Goal: Task Accomplishment & Management: Use online tool/utility

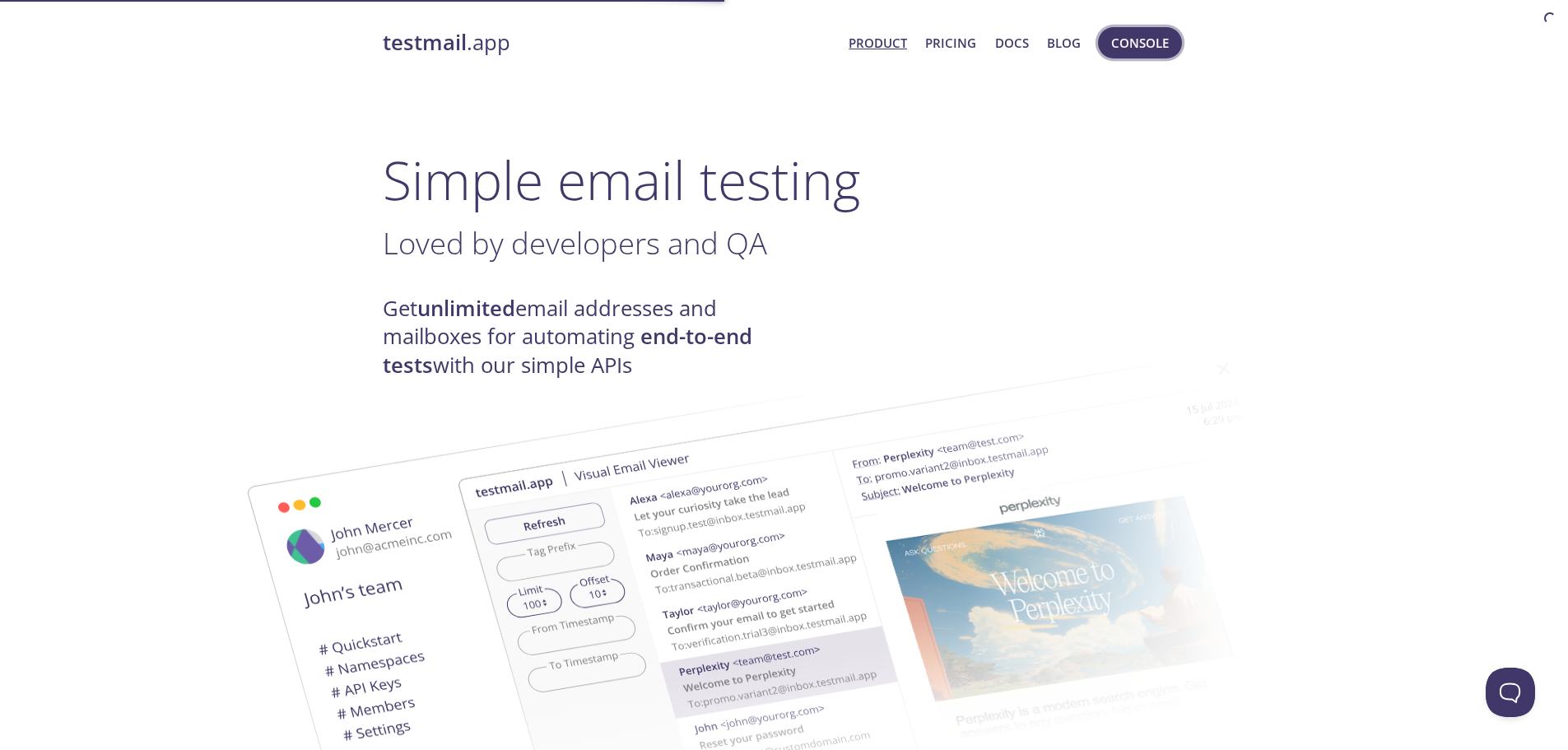
click at [1125, 33] on span "Console" at bounding box center [1140, 42] width 57 height 21
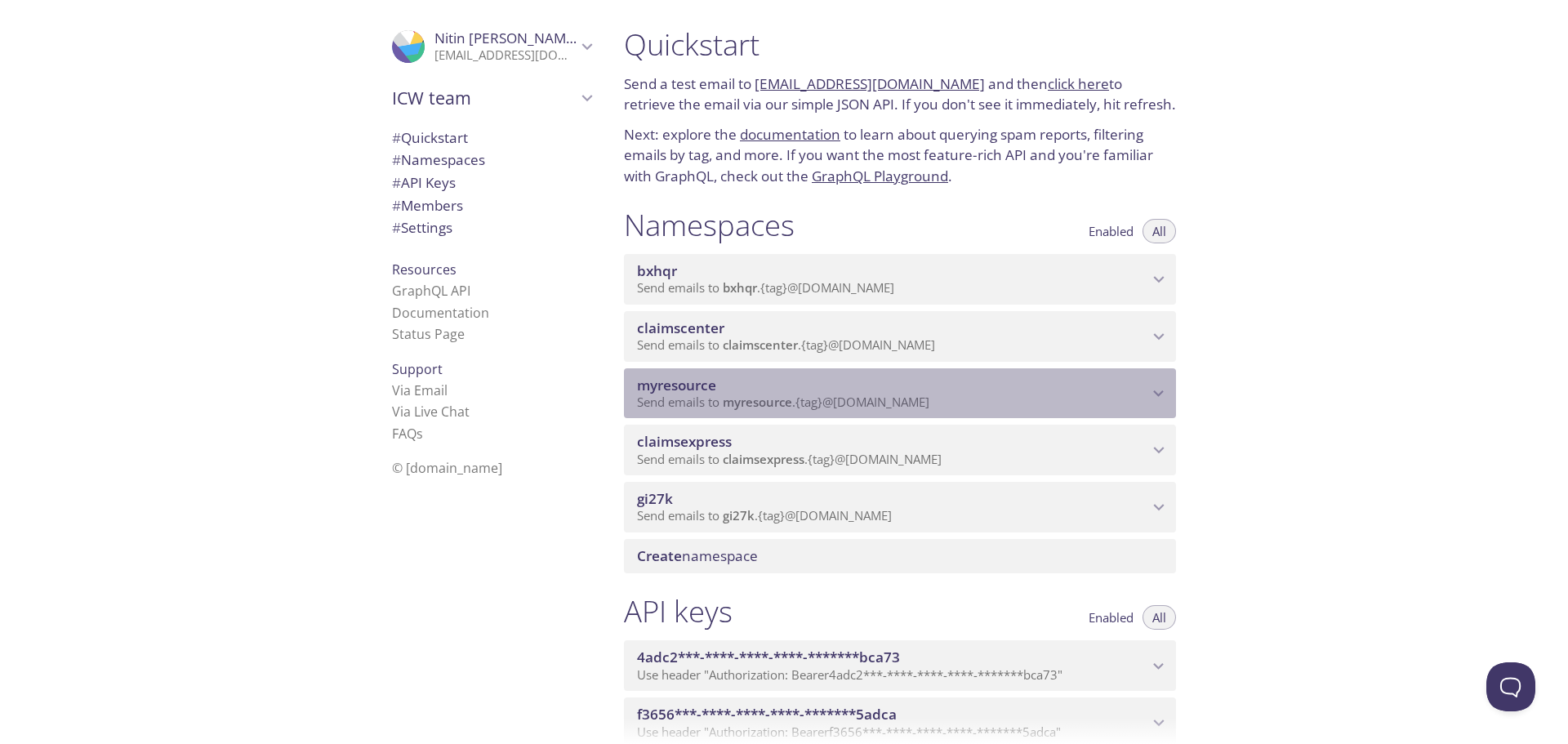
click at [741, 382] on span "myresource" at bounding box center [893, 386] width 511 height 18
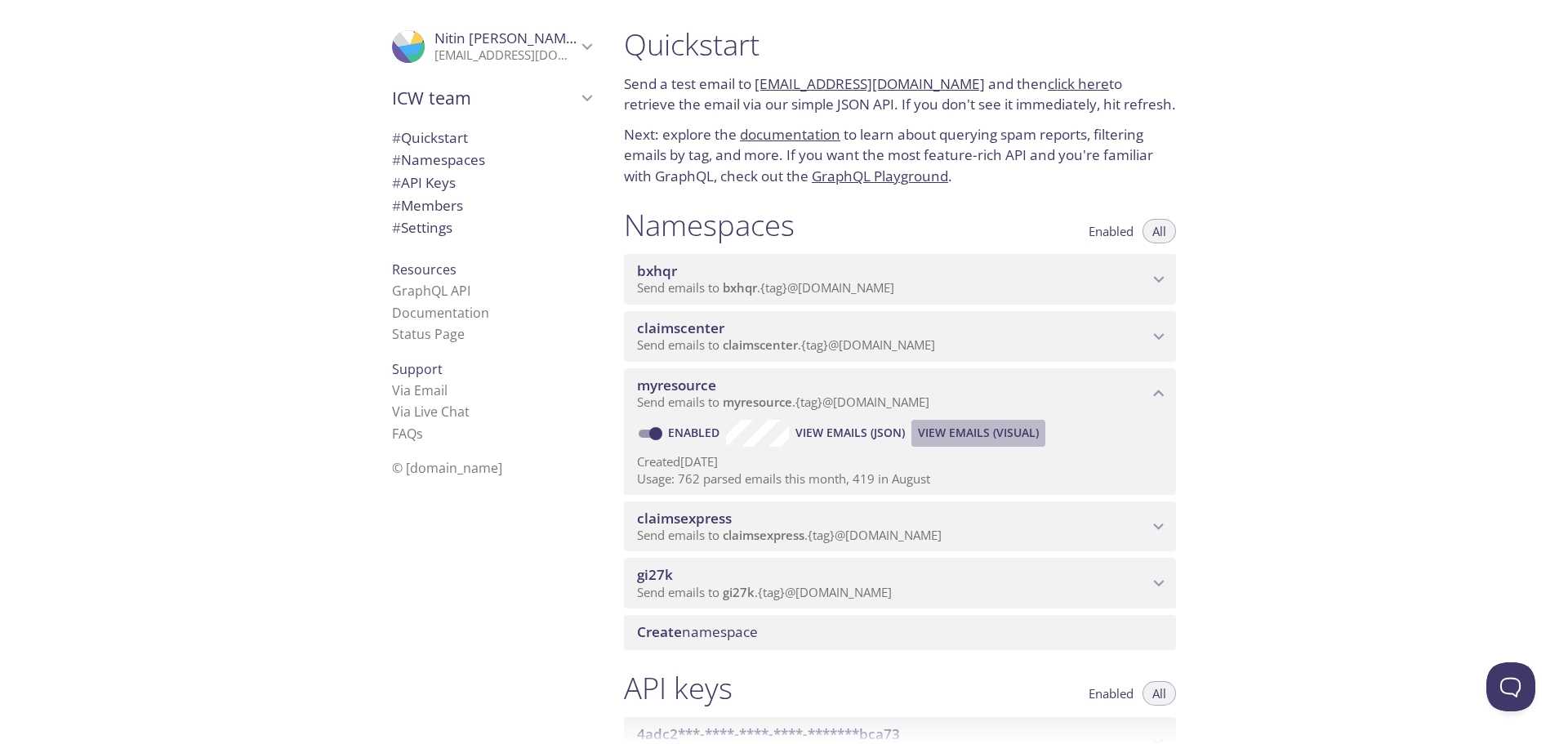
click at [983, 429] on span "View Emails (Visual)" at bounding box center [978, 432] width 121 height 19
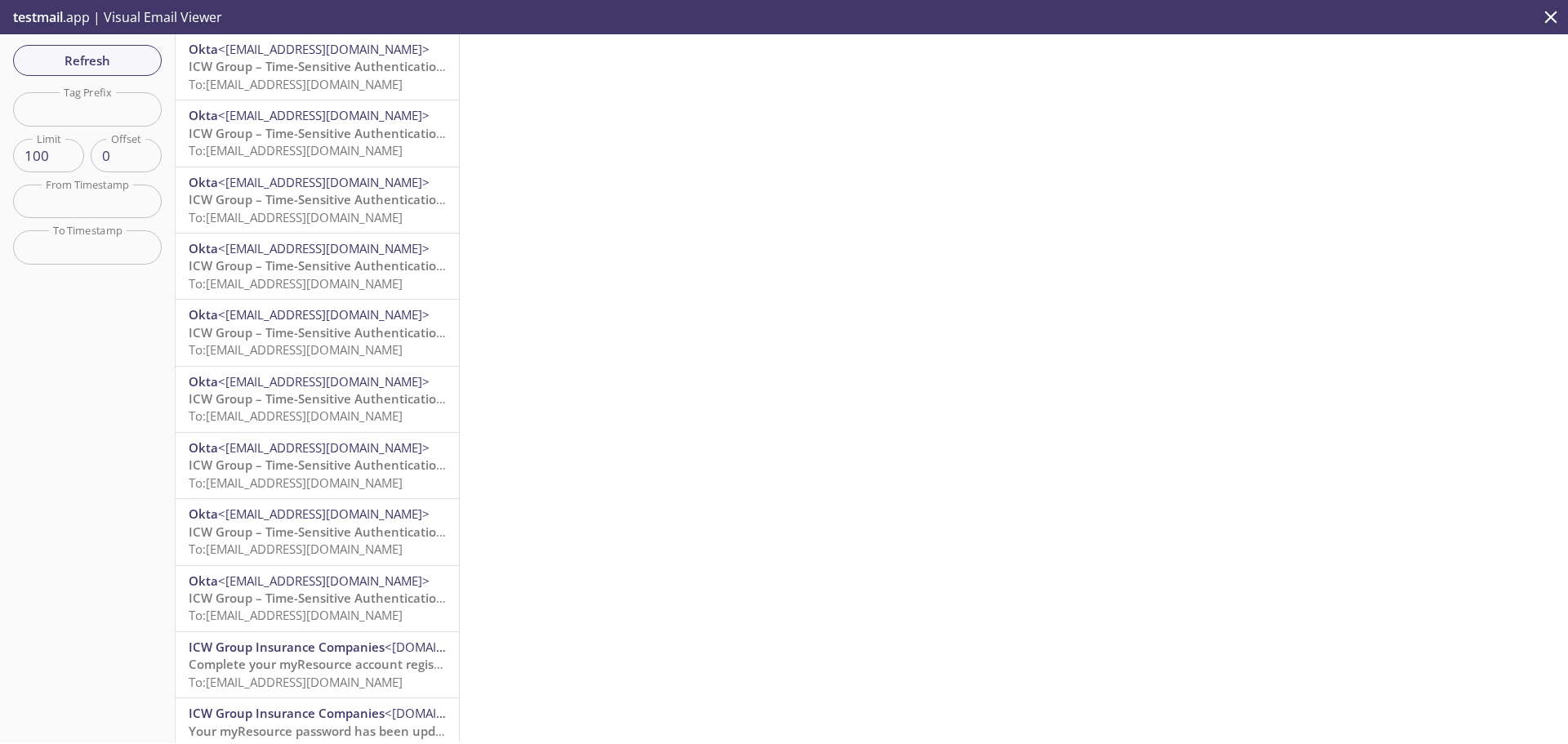
click at [113, 50] on span "Refresh" at bounding box center [88, 60] width 123 height 21
click at [381, 61] on span "ICW Group – Time-Sensitive Authentication Code" at bounding box center [333, 66] width 289 height 16
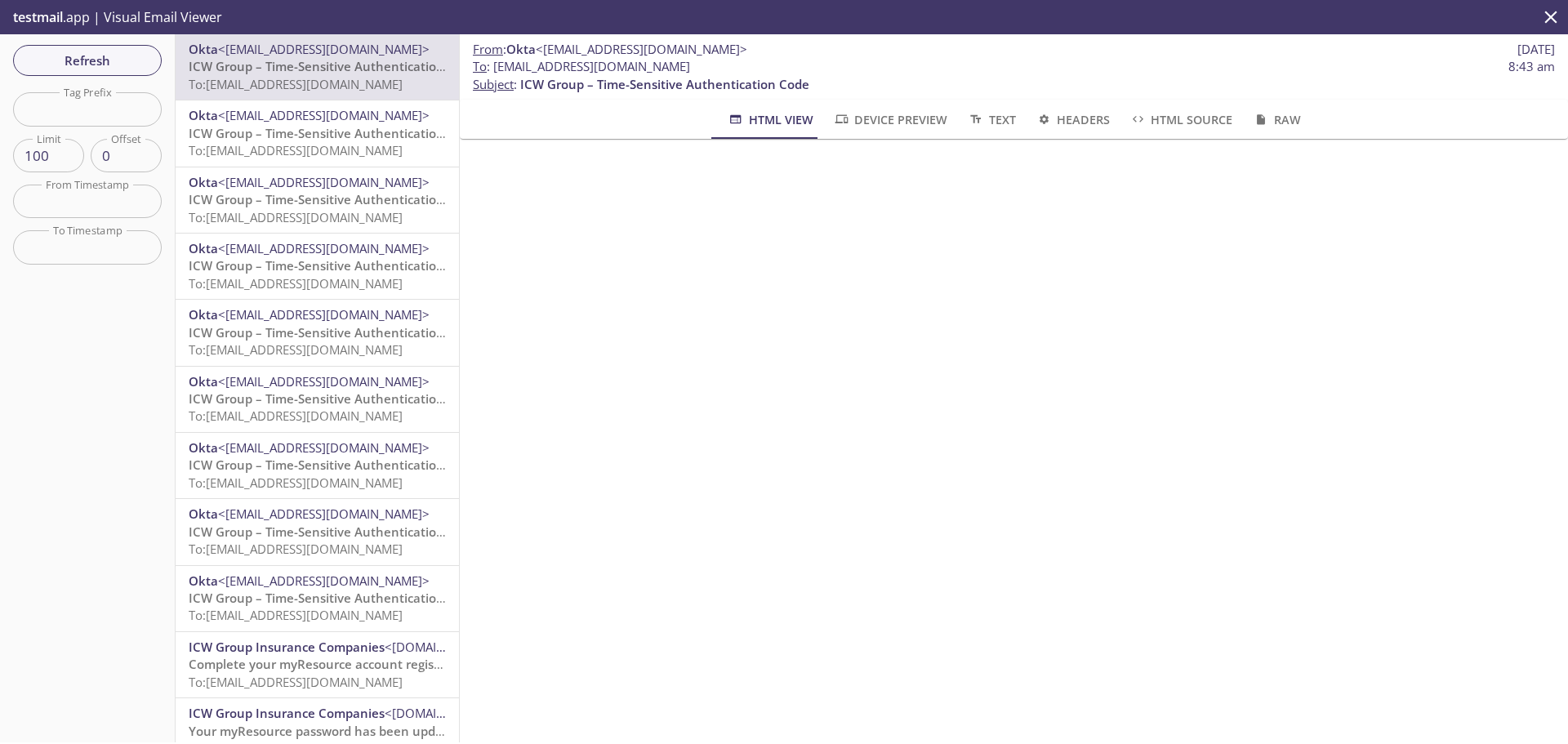
click at [333, 133] on span "ICW Group – Time-Sensitive Authentication Code" at bounding box center [333, 133] width 289 height 16
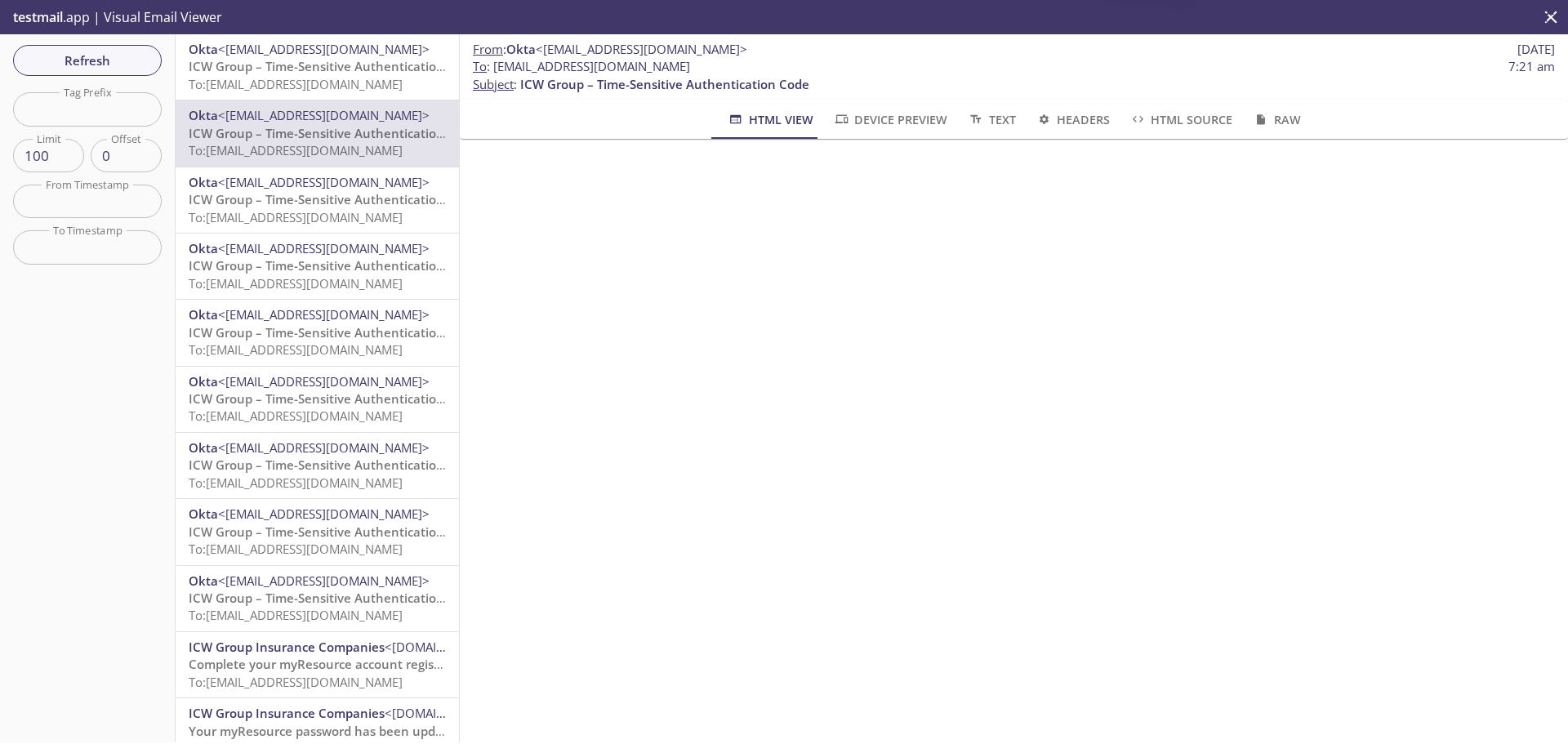
click at [334, 191] on span "ICW Group – Time-Sensitive Authentication Code" at bounding box center [333, 199] width 289 height 16
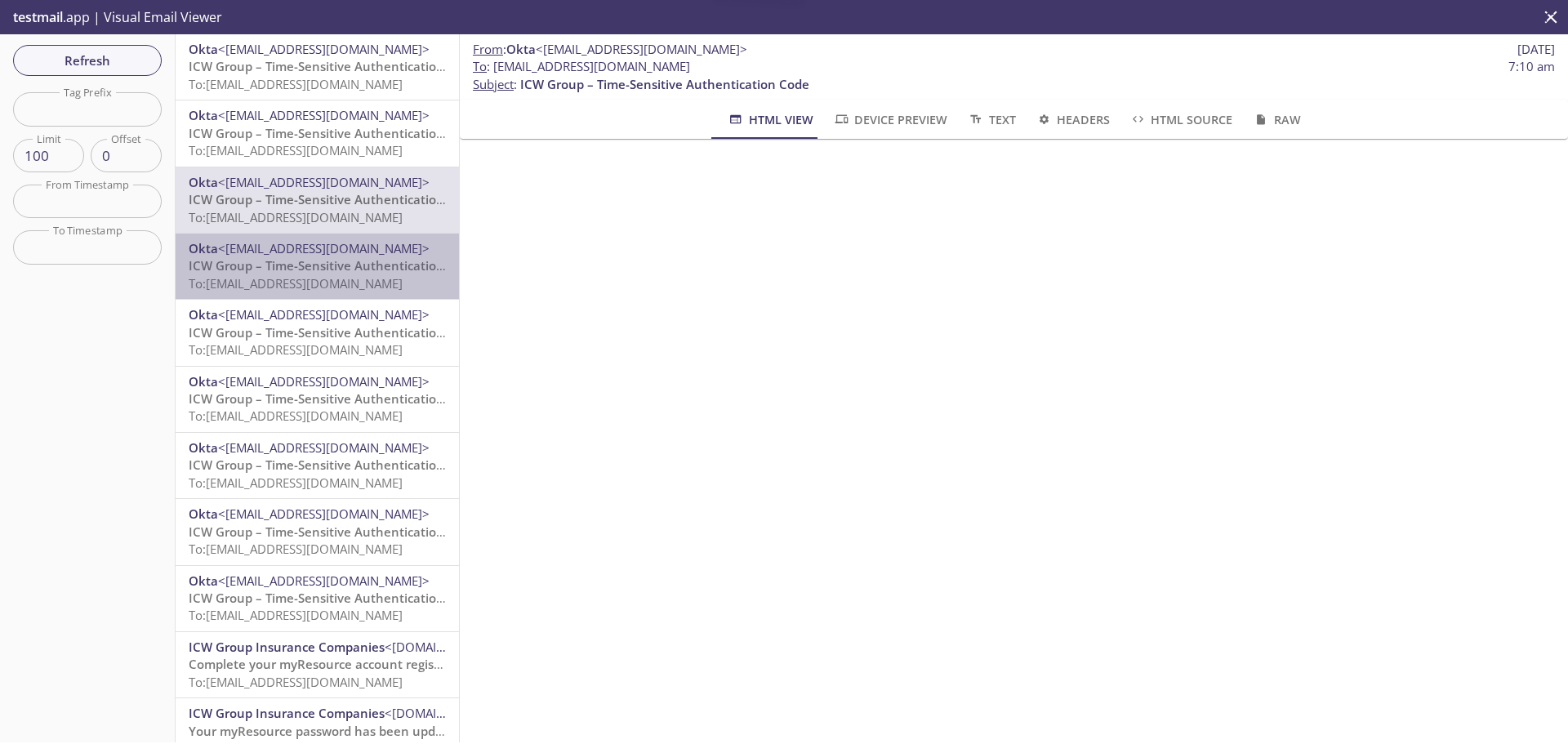
click at [329, 258] on span "ICW Group – Time-Sensitive Authentication Code" at bounding box center [333, 266] width 289 height 16
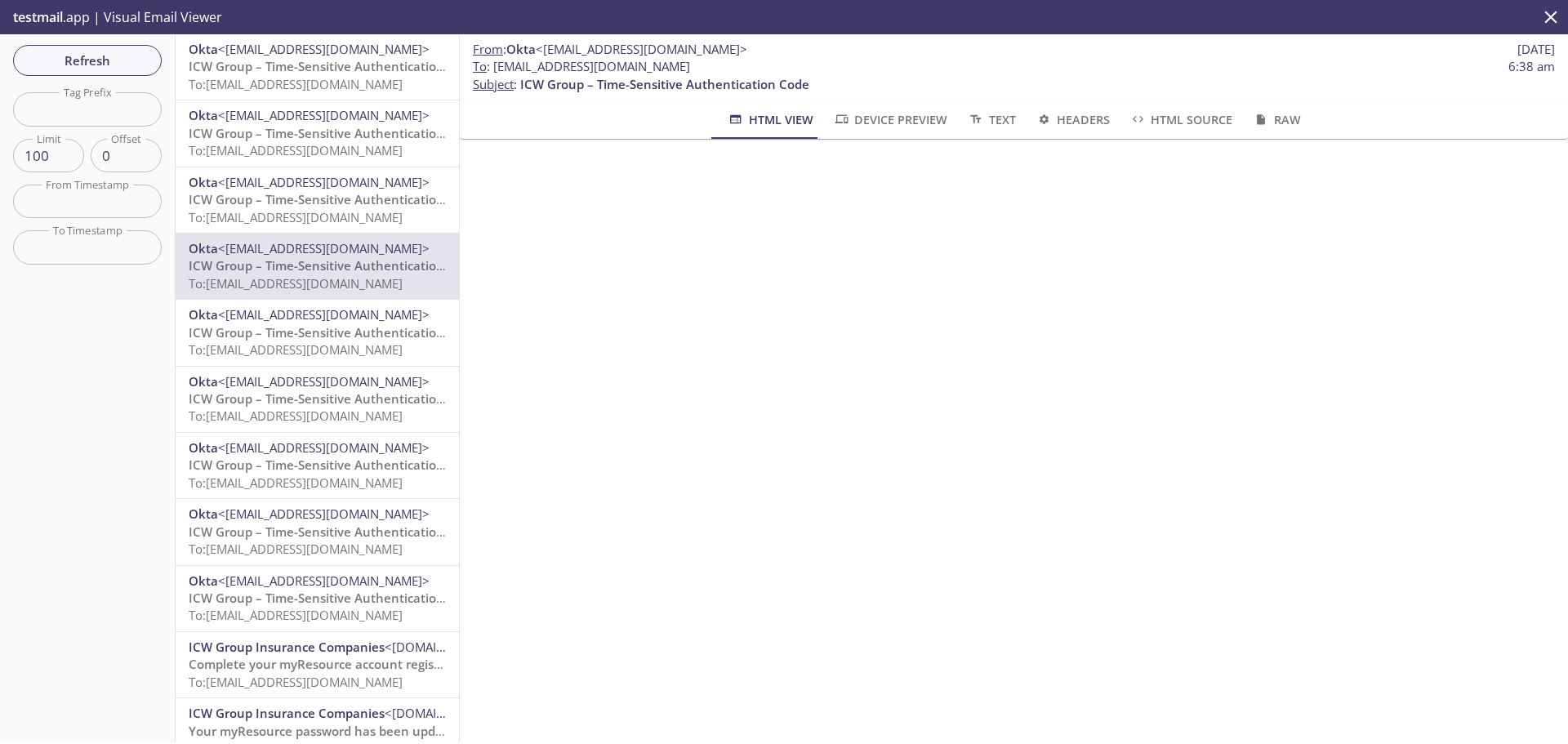
scroll to position [163, 0]
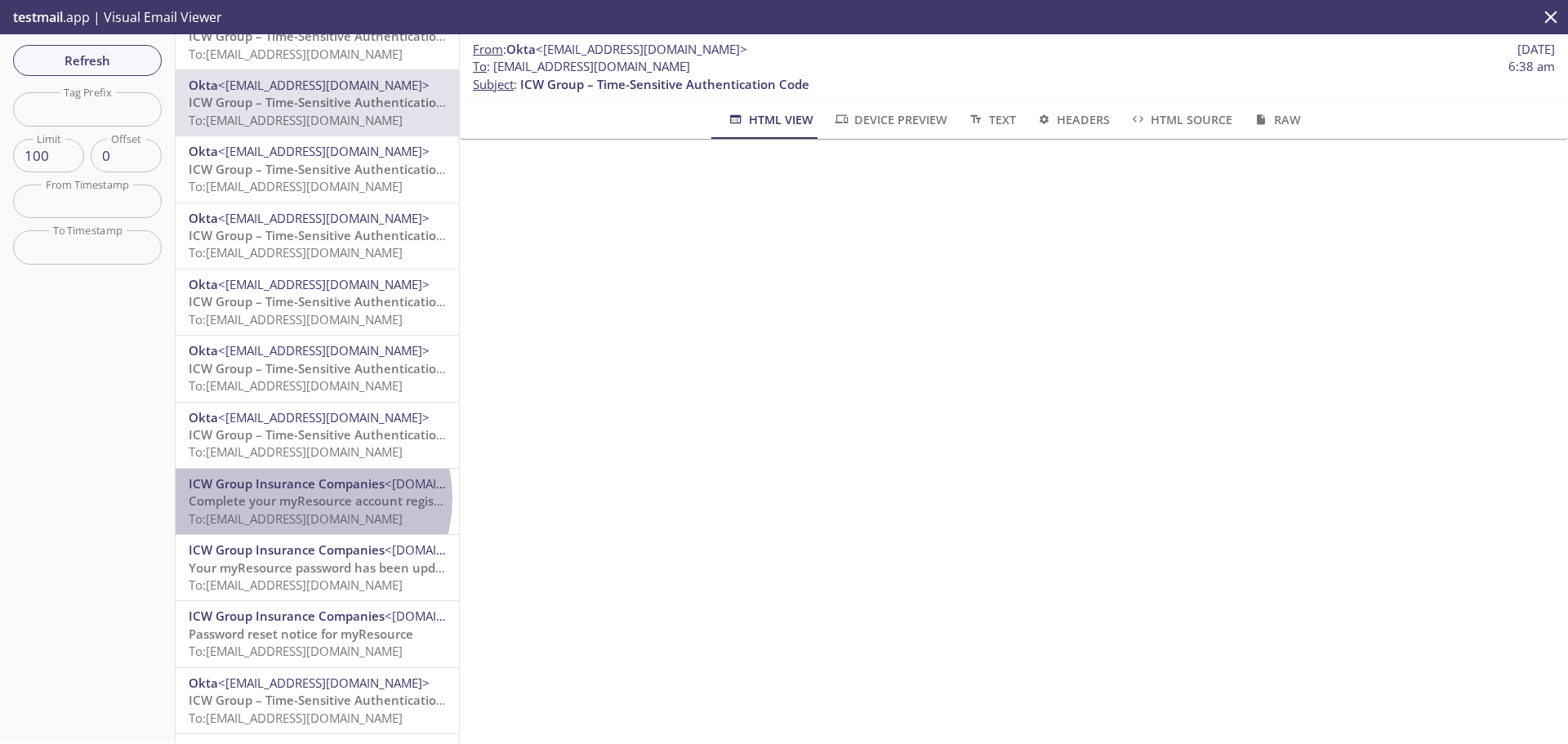
click at [308, 498] on span "Complete your myResource account registration" at bounding box center [332, 500] width 286 height 16
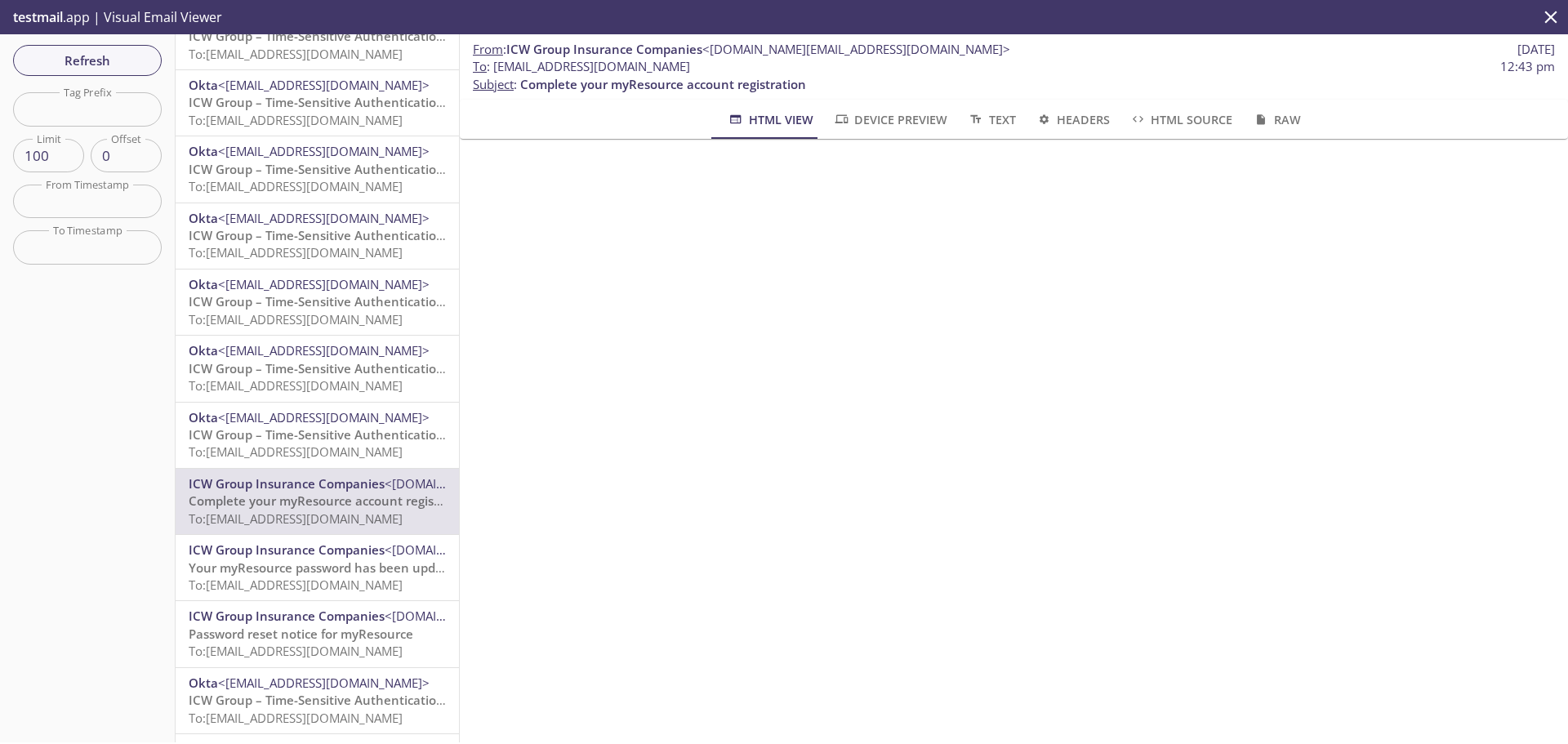
click at [876, 110] on span "Device Preview" at bounding box center [890, 119] width 115 height 20
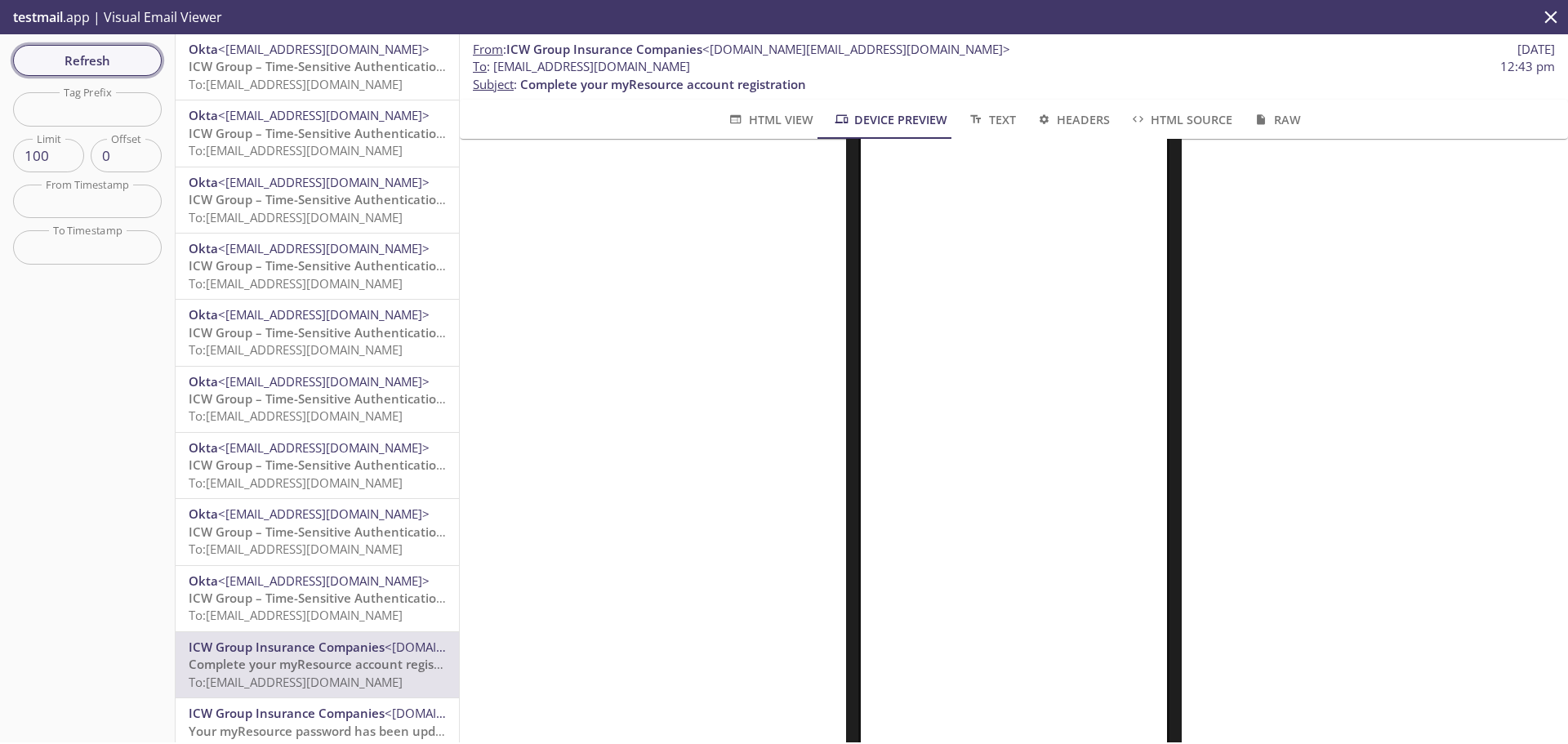
click at [75, 48] on button "Refresh" at bounding box center [87, 60] width 148 height 31
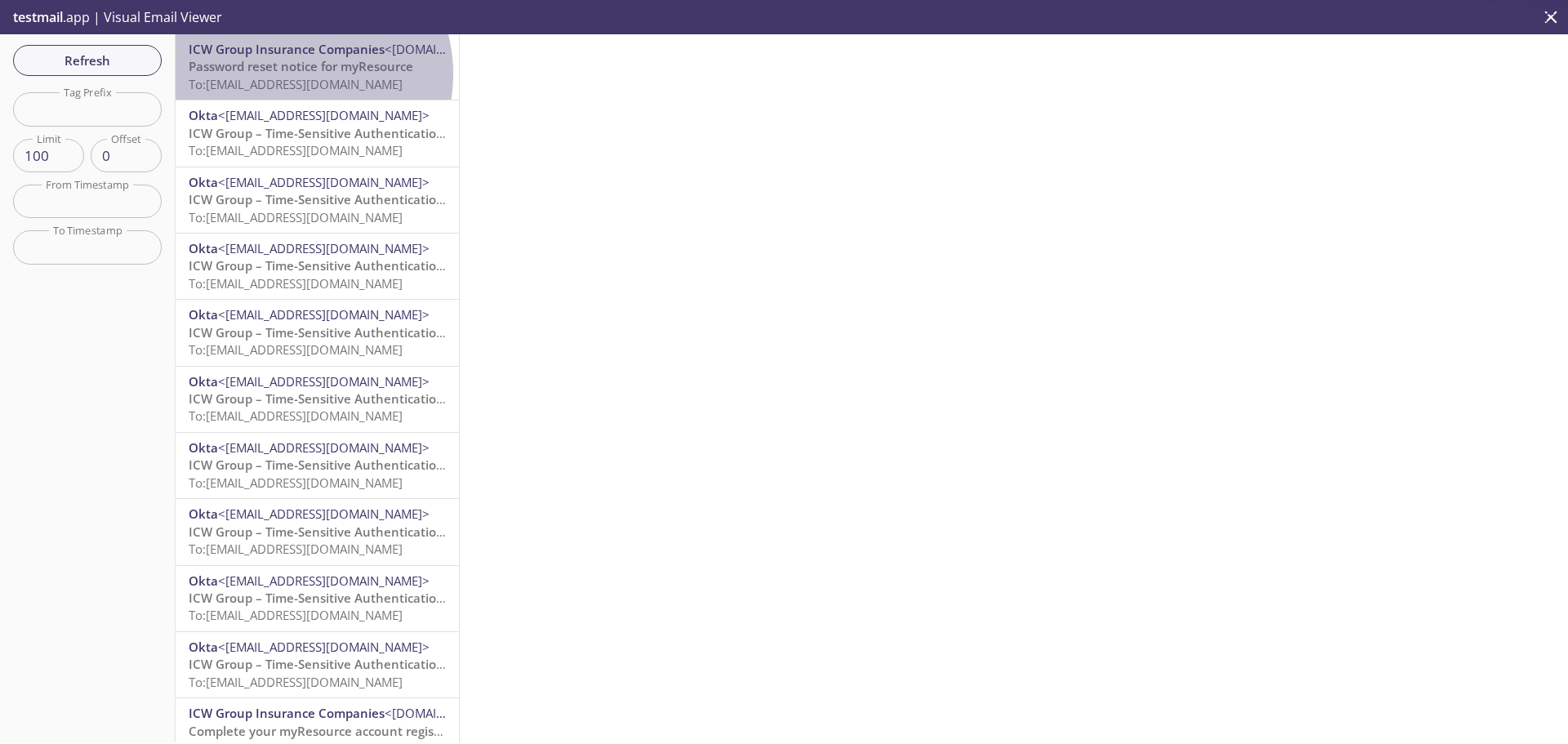
click at [294, 74] on span "Password reset notice for myResource" at bounding box center [301, 66] width 225 height 16
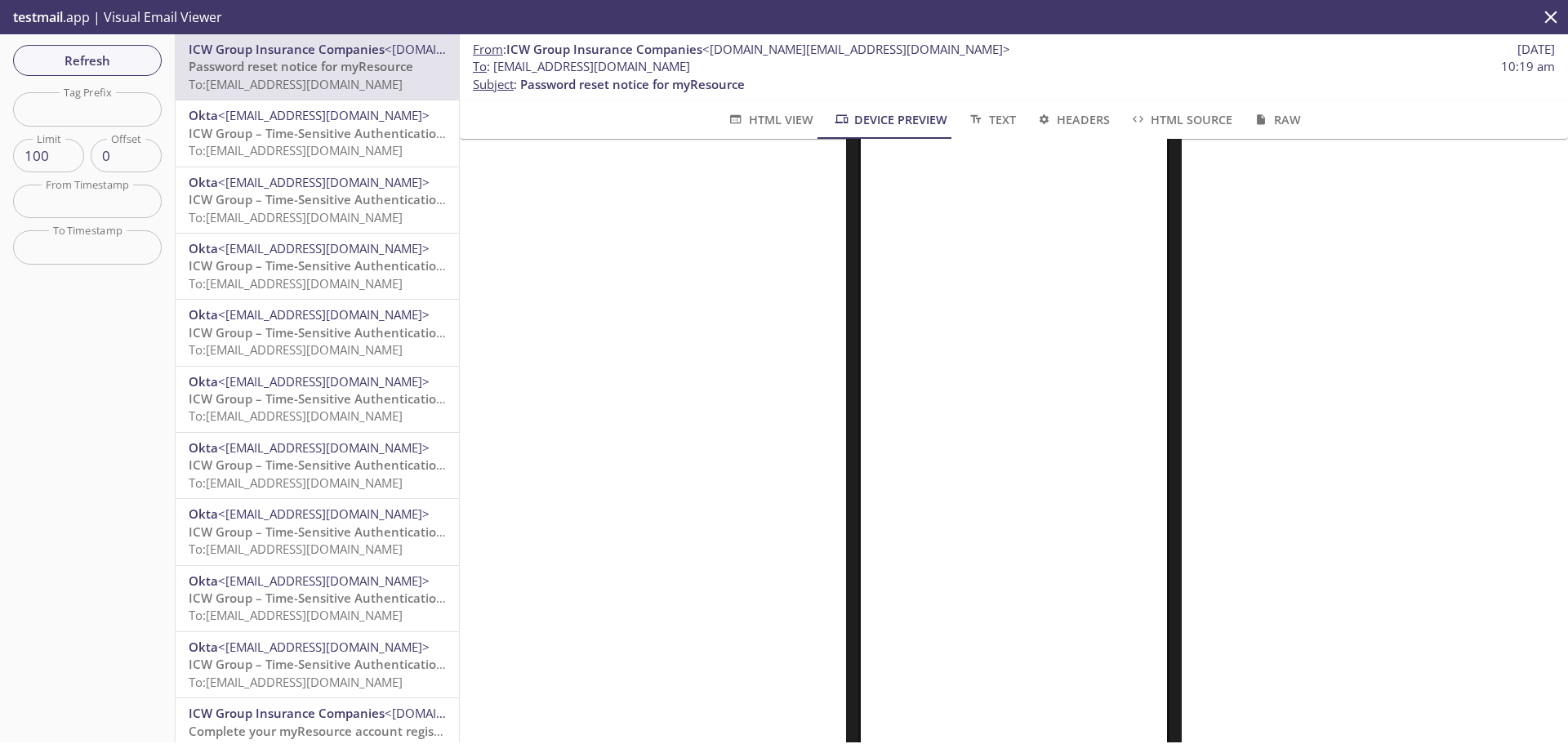
scroll to position [187, 0]
click at [128, 59] on span "Refresh" at bounding box center [88, 60] width 123 height 21
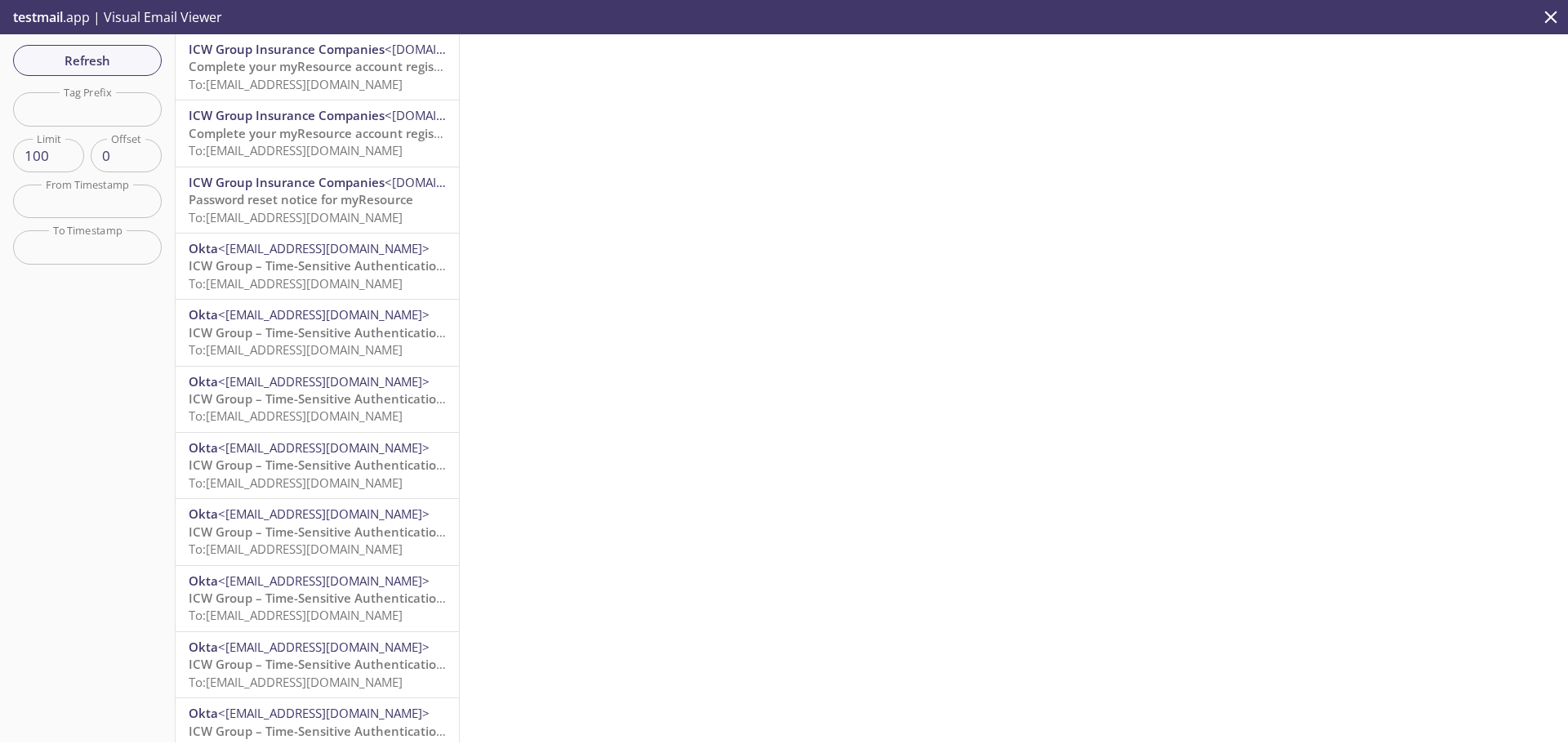
click at [272, 67] on span "Complete your myResource account registration" at bounding box center [332, 66] width 286 height 16
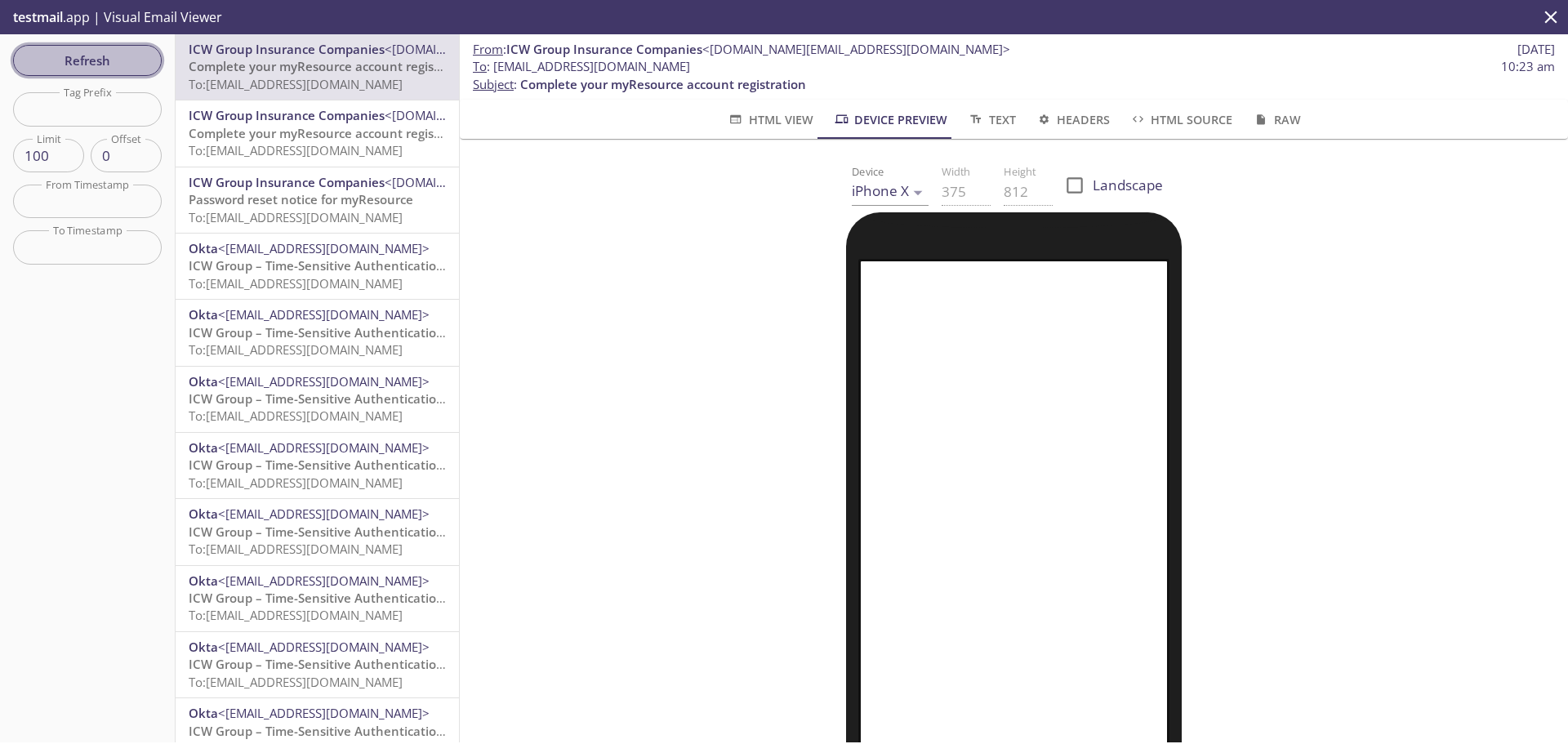
click at [72, 65] on span "Refresh" at bounding box center [88, 60] width 123 height 21
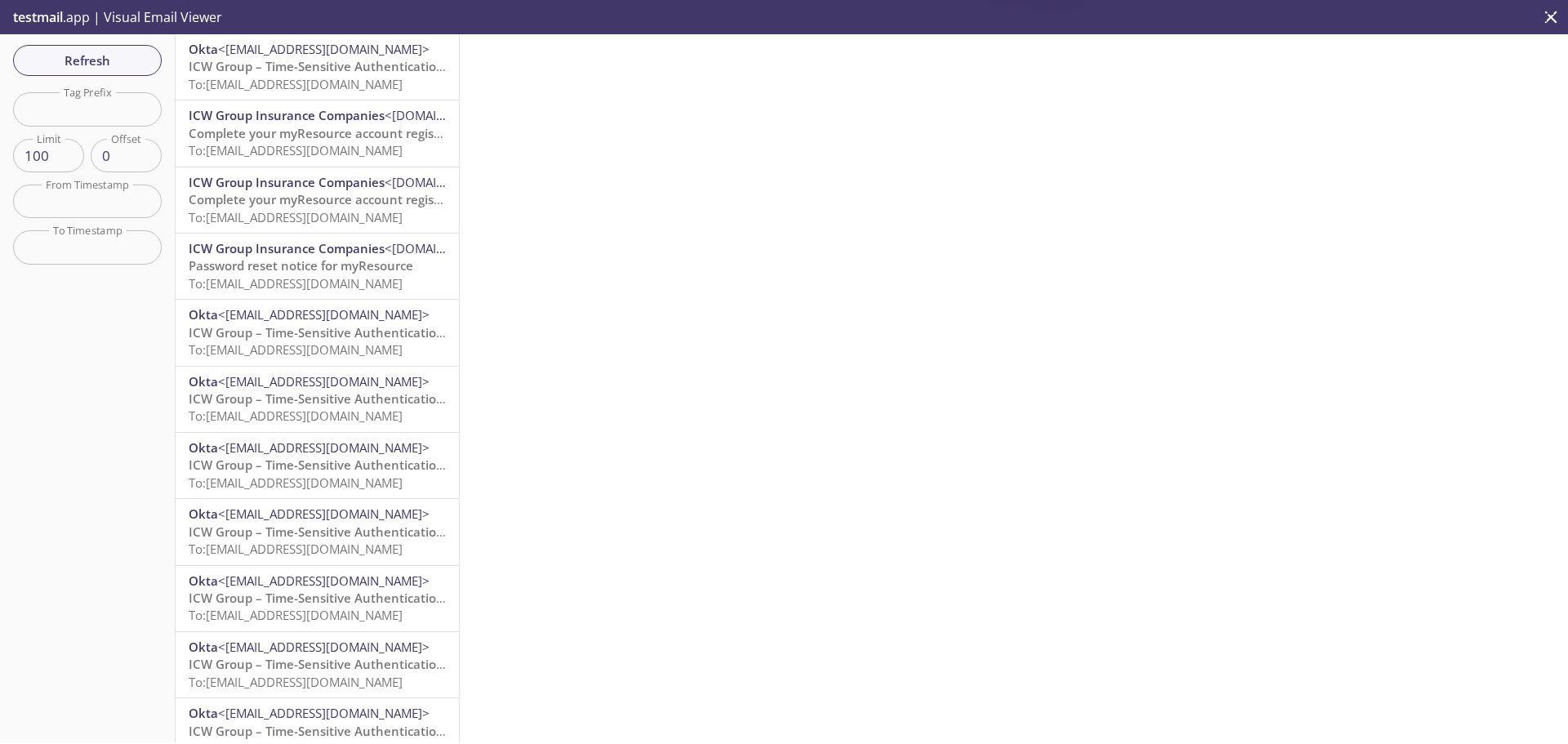
click at [341, 71] on span "ICW Group – Time-Sensitive Authentication Code" at bounding box center [333, 66] width 289 height 16
